Goal: Task Accomplishment & Management: Manage account settings

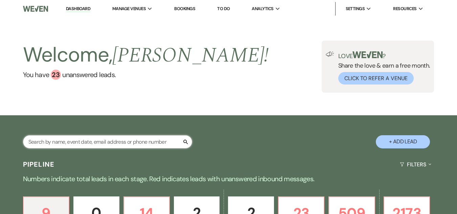
click at [77, 142] on input "text" at bounding box center [107, 141] width 169 height 13
type input "ceo"
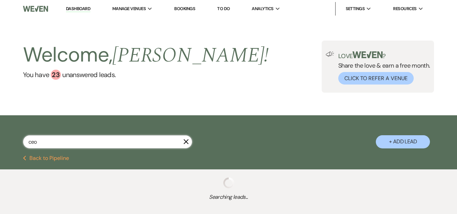
select select "6"
select select "8"
select select "4"
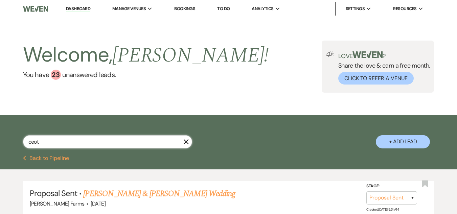
type input "ceott"
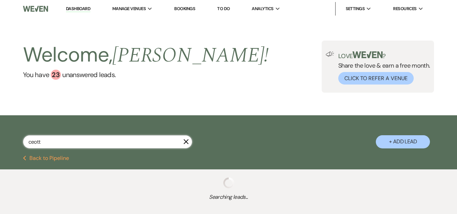
select select "6"
select select "8"
select select "4"
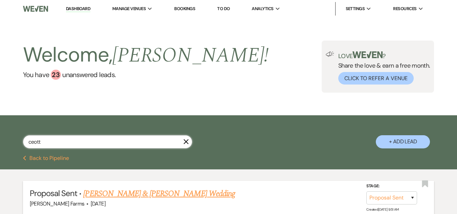
type input "ceott"
click at [124, 193] on link "[PERSON_NAME] & [PERSON_NAME] Wedding" at bounding box center [159, 194] width 152 height 12
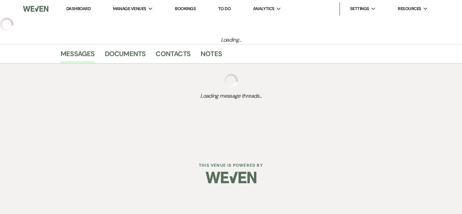
select select "6"
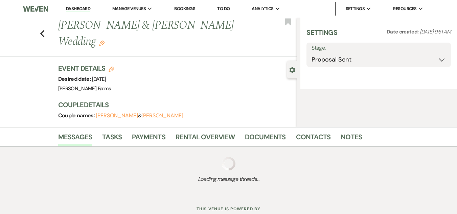
select select "5"
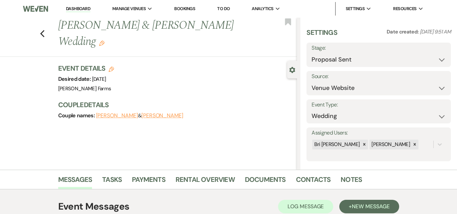
click at [74, 8] on link "Dashboard" at bounding box center [78, 9] width 24 height 6
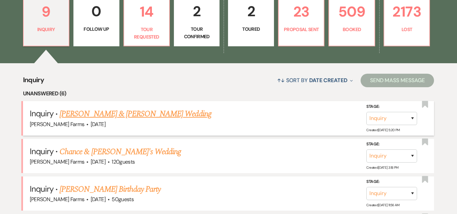
scroll to position [203, 0]
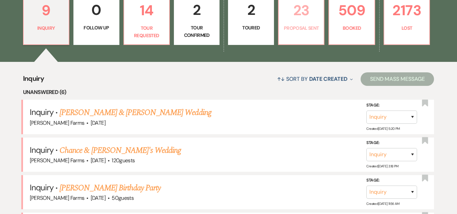
click at [307, 21] on p "23" at bounding box center [301, 10] width 37 height 23
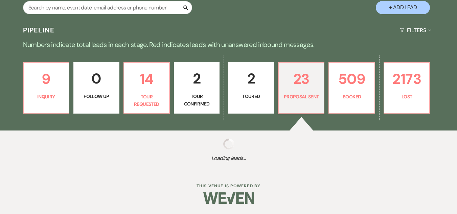
select select "6"
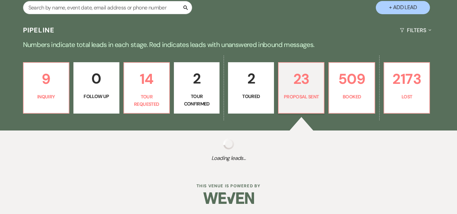
select select "6"
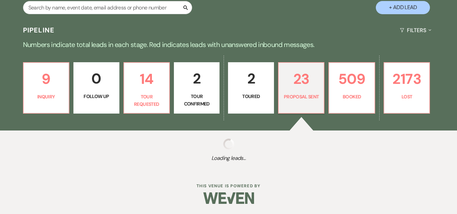
select select "6"
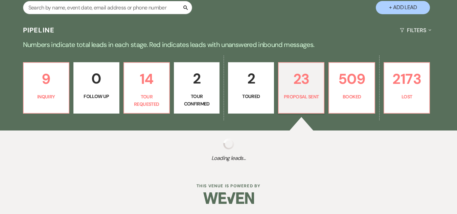
select select "6"
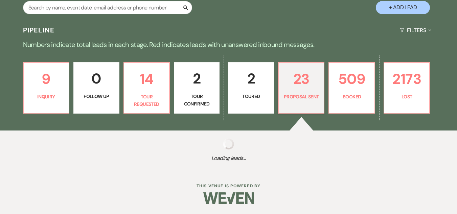
select select "6"
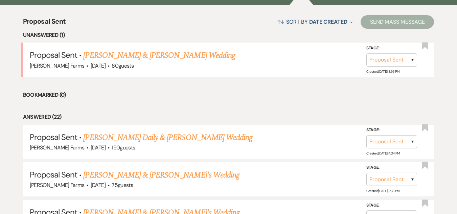
scroll to position [271, 0]
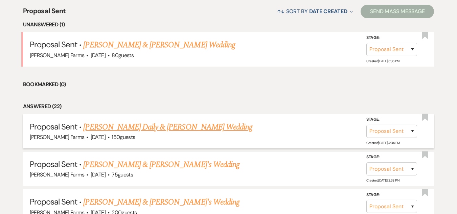
click at [127, 131] on link "[PERSON_NAME] Daily & [PERSON_NAME] Wedding" at bounding box center [167, 127] width 169 height 12
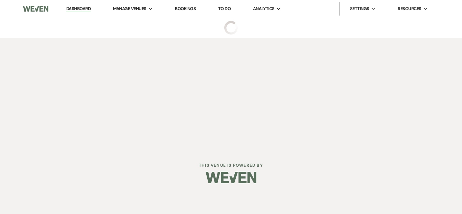
select select "6"
select select "5"
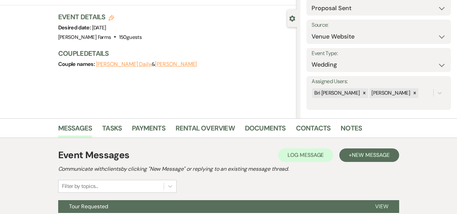
scroll to position [101, 0]
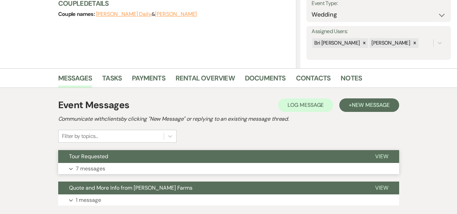
click at [166, 165] on button "Expand 7 messages" at bounding box center [228, 169] width 341 height 12
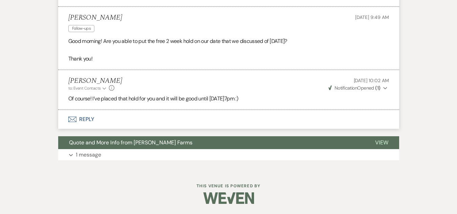
scroll to position [895, 0]
click at [141, 142] on span "Quote and More Info from [PERSON_NAME] Farms" at bounding box center [130, 142] width 123 height 7
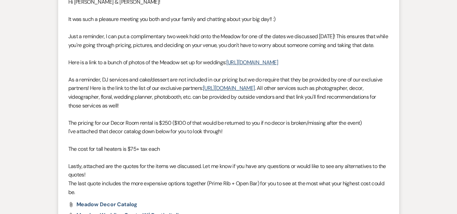
scroll to position [1064, 0]
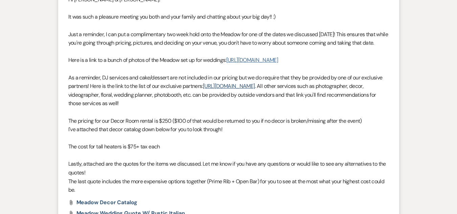
click at [226, 64] on link "[URL][DOMAIN_NAME]" at bounding box center [252, 59] width 52 height 7
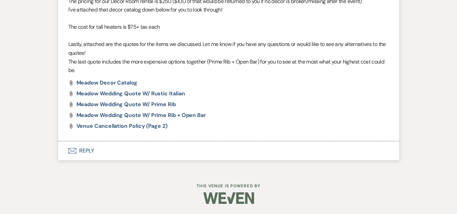
scroll to position [1219, 0]
click at [90, 153] on button "Envelope Reply" at bounding box center [228, 150] width 341 height 19
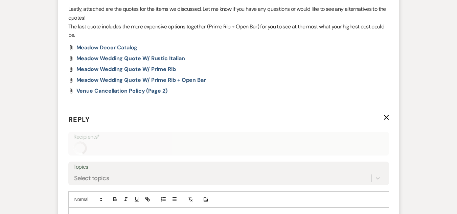
scroll to position [1323, 0]
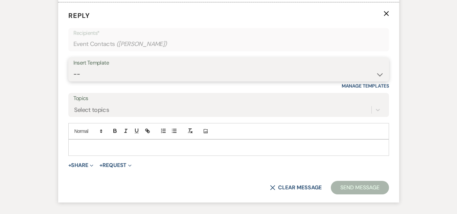
click at [160, 81] on select "-- Tour Request Response Follow Up Contract (Pre-Booked Leads) Weven Planning P…" at bounding box center [228, 74] width 311 height 13
select select "4589"
click at [73, 81] on select "-- Tour Request Response Follow Up Contract (Pre-Booked Leads) Weven Planning P…" at bounding box center [228, 74] width 311 height 13
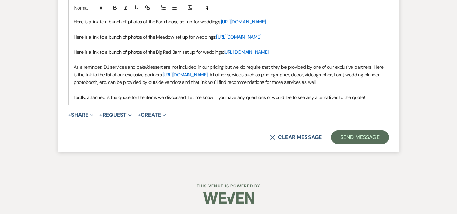
scroll to position [1526, 0]
click at [166, 25] on p "Here is a link to a bunch of photos of the Farmhouse set up for weddings: [URL]…" at bounding box center [229, 21] width 310 height 7
click at [221, 25] on link "[URL][DOMAIN_NAME]" at bounding box center [243, 22] width 45 height 6
click at [168, 54] on link "[URL][DOMAIN_NAME]" at bounding box center [157, 50] width 43 height 9
